Goal: Information Seeking & Learning: Learn about a topic

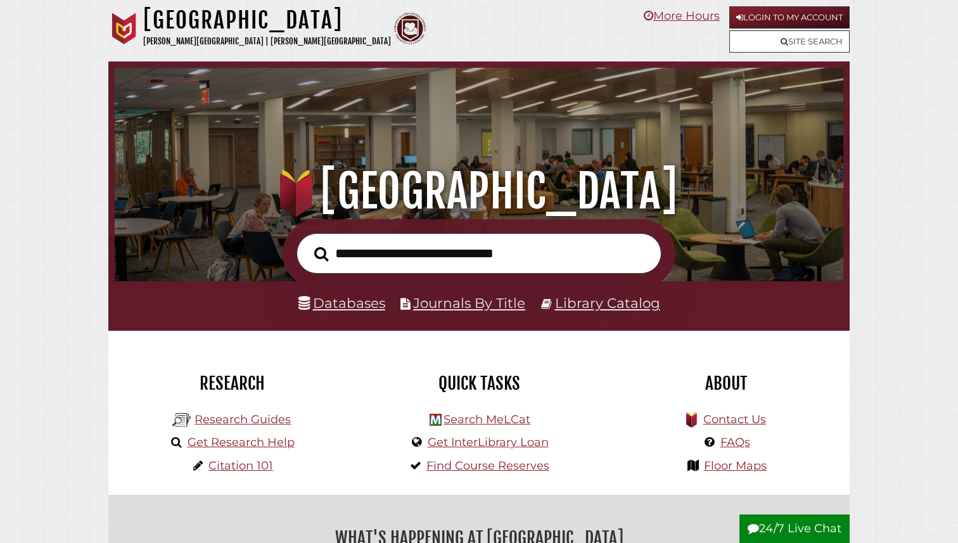
scroll to position [241, 723]
click at [339, 309] on link "Databases" at bounding box center [342, 303] width 87 height 16
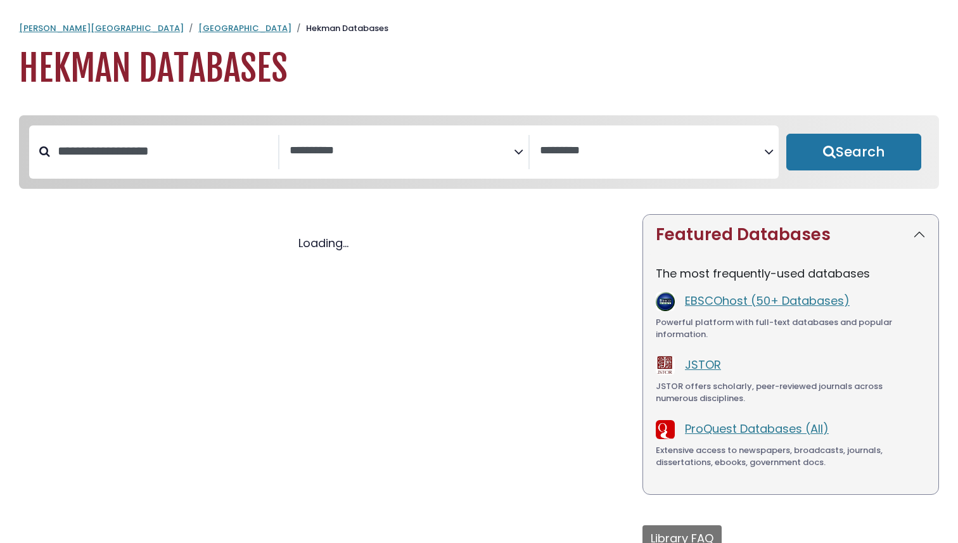
select select "Database Subject Filter"
select select "Database Vendors Filter"
select select "Database Subject Filter"
select select "Database Vendors Filter"
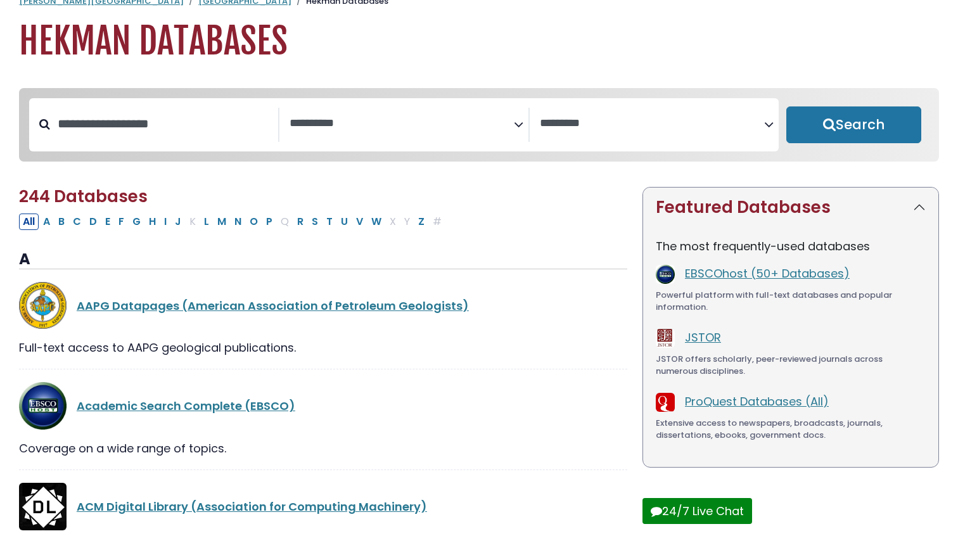
scroll to position [29, 0]
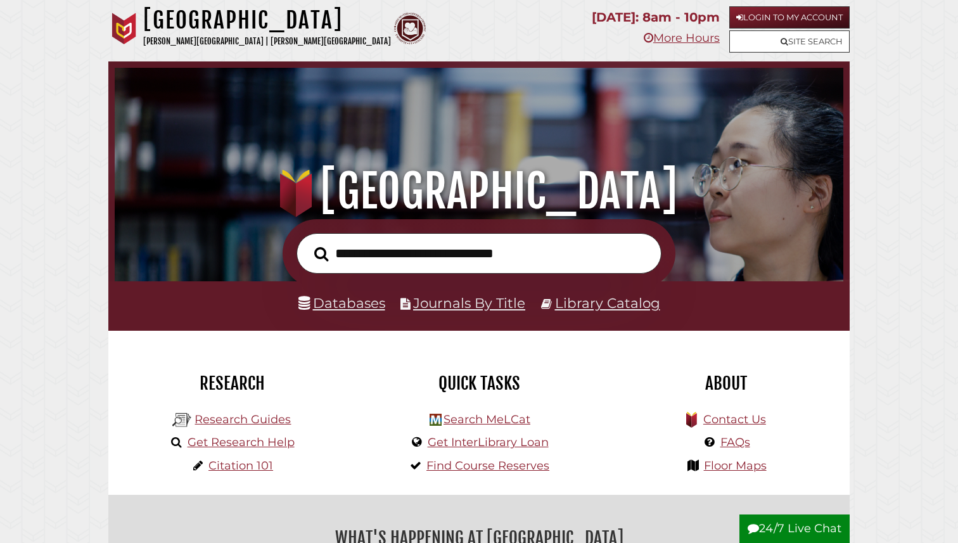
scroll to position [241, 723]
type input "**********"
click at [308, 243] on button "Search" at bounding box center [321, 254] width 27 height 22
